Goal: Information Seeking & Learning: Learn about a topic

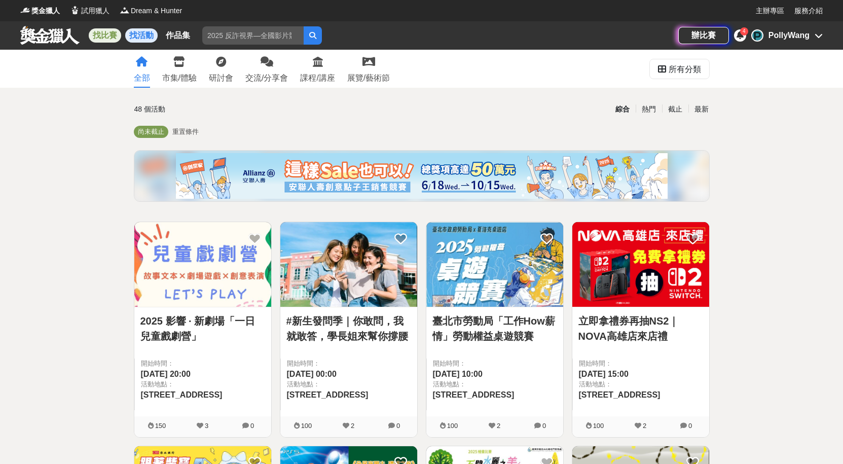
click at [98, 34] on link "找比賽" at bounding box center [105, 35] width 32 height 14
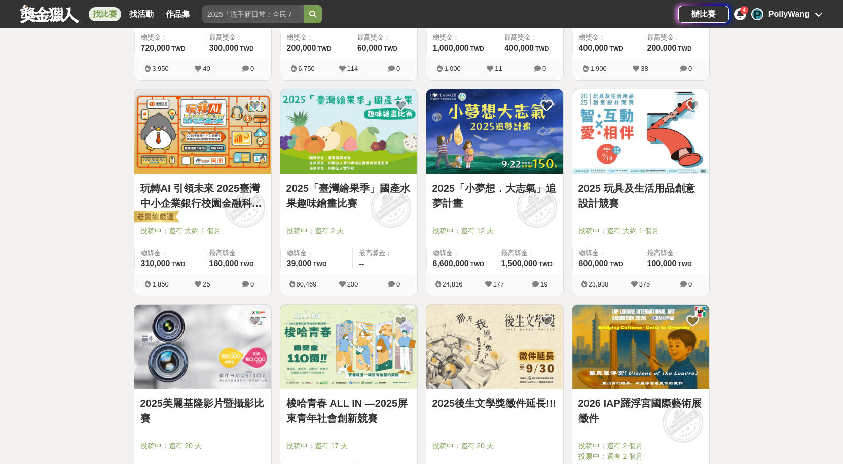
scroll to position [760, 0]
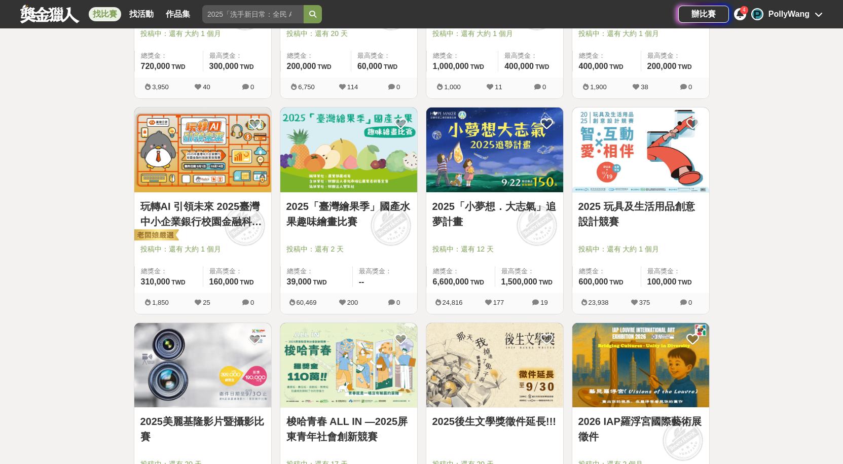
click at [195, 150] on img at bounding box center [202, 149] width 137 height 85
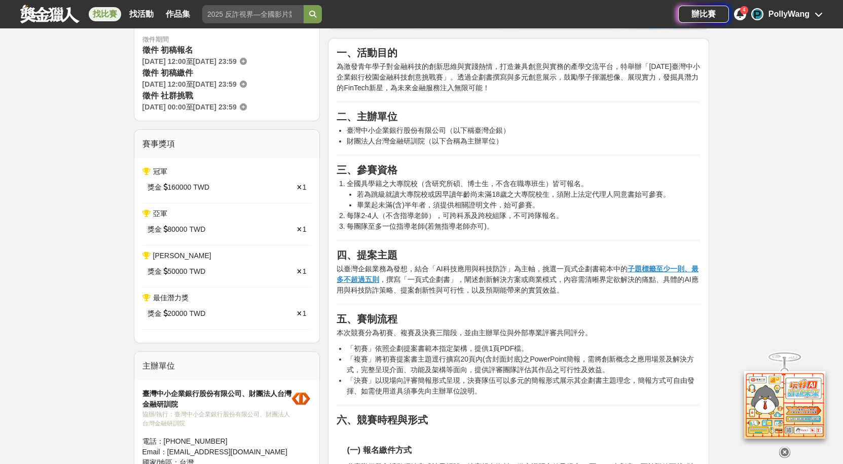
scroll to position [304, 0]
click at [99, 15] on link "找比賽" at bounding box center [105, 14] width 32 height 14
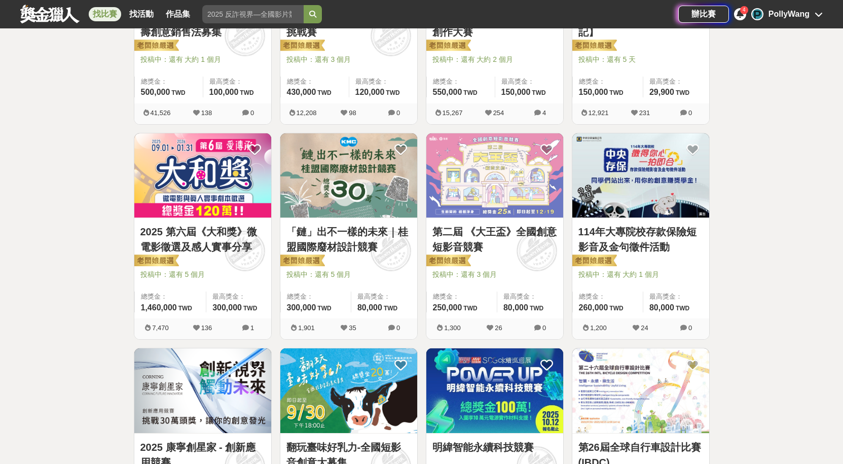
click at [325, 233] on link "「鏈」出不一樣的未來｜桂盟國際廢材設計競賽" at bounding box center [348, 239] width 125 height 30
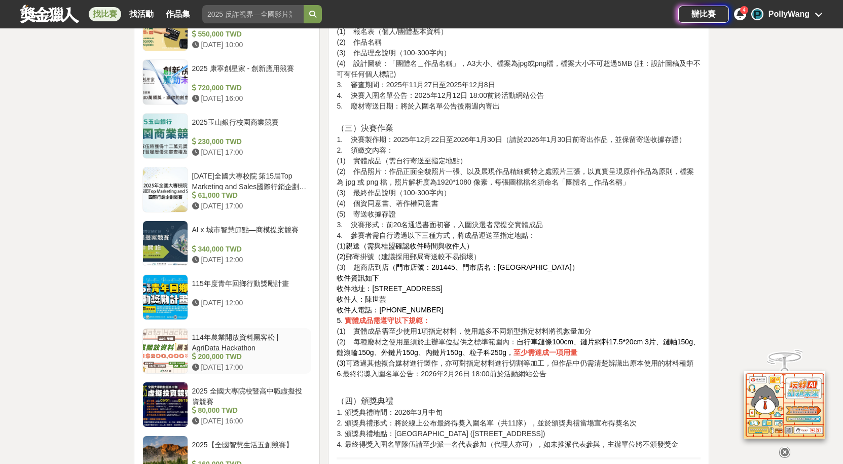
scroll to position [1216, 0]
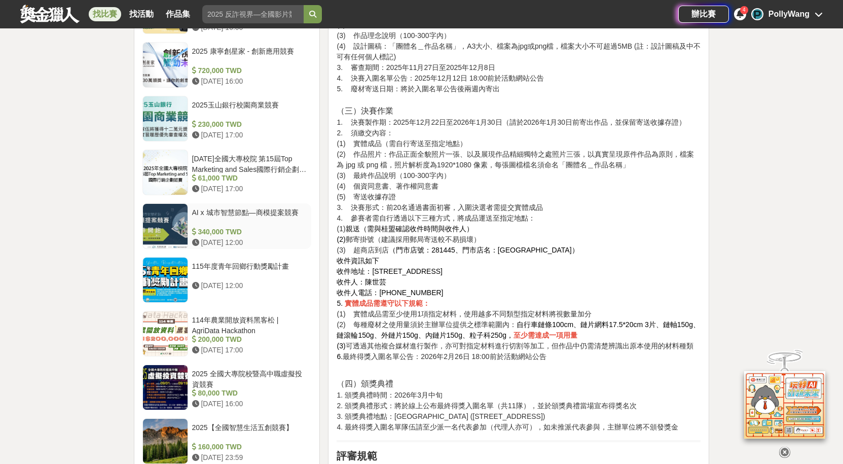
click at [235, 209] on div "AI x 城市智慧節點—商模提案競賽" at bounding box center [250, 216] width 116 height 19
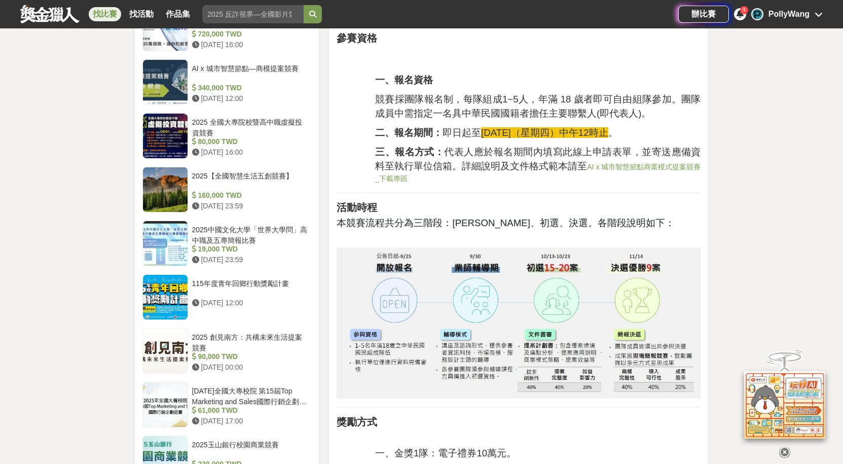
scroll to position [963, 0]
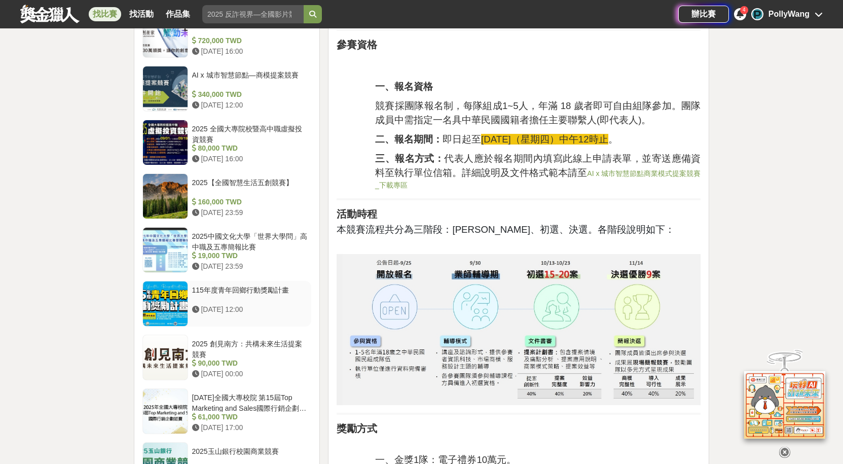
click at [233, 289] on div "115年度青年回鄉行動獎勵計畫" at bounding box center [250, 294] width 116 height 19
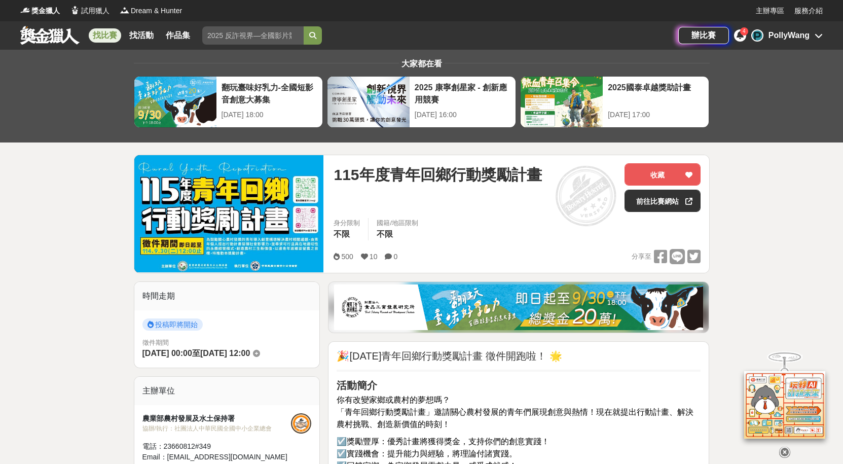
drag, startPoint x: 526, startPoint y: 180, endPoint x: 515, endPoint y: 188, distance: 12.7
